Goal: Entertainment & Leisure: Consume media (video, audio)

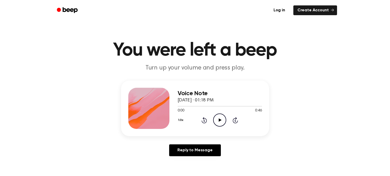
click at [218, 123] on icon "Play Audio" at bounding box center [219, 119] width 13 height 13
click at [222, 124] on icon "Pause Audio" at bounding box center [219, 119] width 13 height 13
click at [222, 124] on icon "Play Audio" at bounding box center [219, 119] width 13 height 13
click at [206, 117] on icon "Rewind 5 seconds" at bounding box center [204, 120] width 6 height 7
click at [216, 117] on icon "Play Audio" at bounding box center [219, 119] width 13 height 13
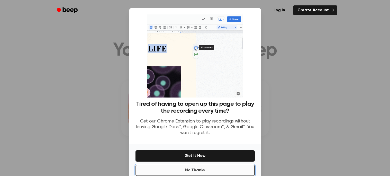
click at [219, 165] on button "No Thanks" at bounding box center [195, 170] width 119 height 11
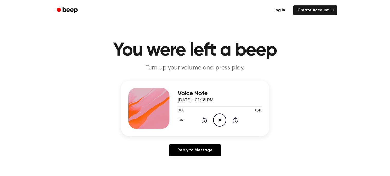
click at [219, 120] on icon at bounding box center [220, 119] width 3 height 3
